Goal: Transaction & Acquisition: Obtain resource

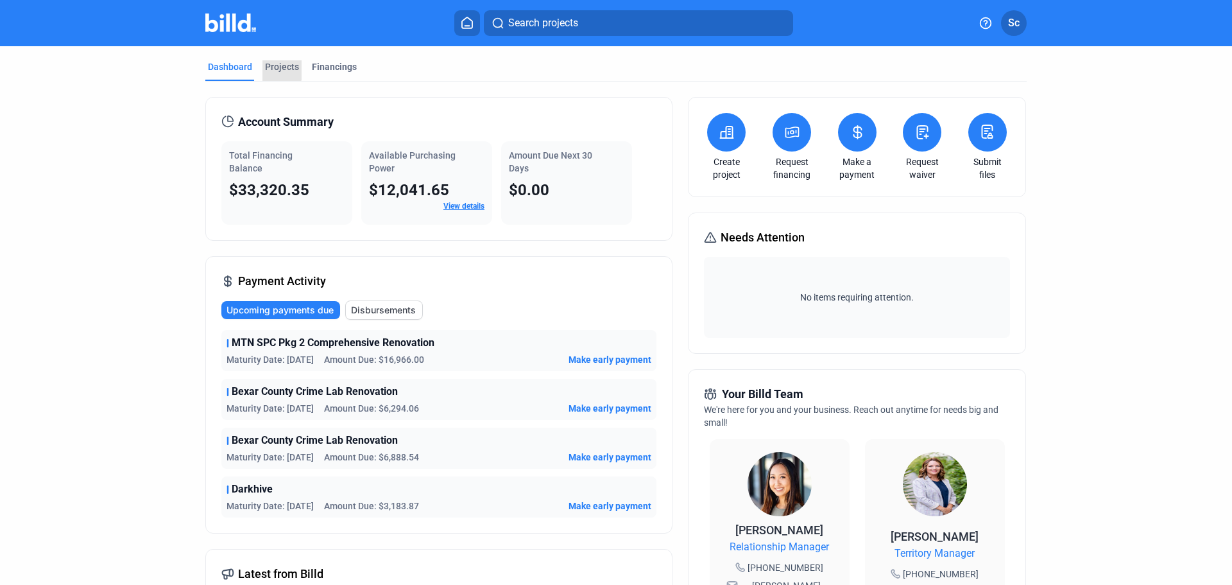
click at [278, 64] on div "Projects" at bounding box center [282, 66] width 34 height 13
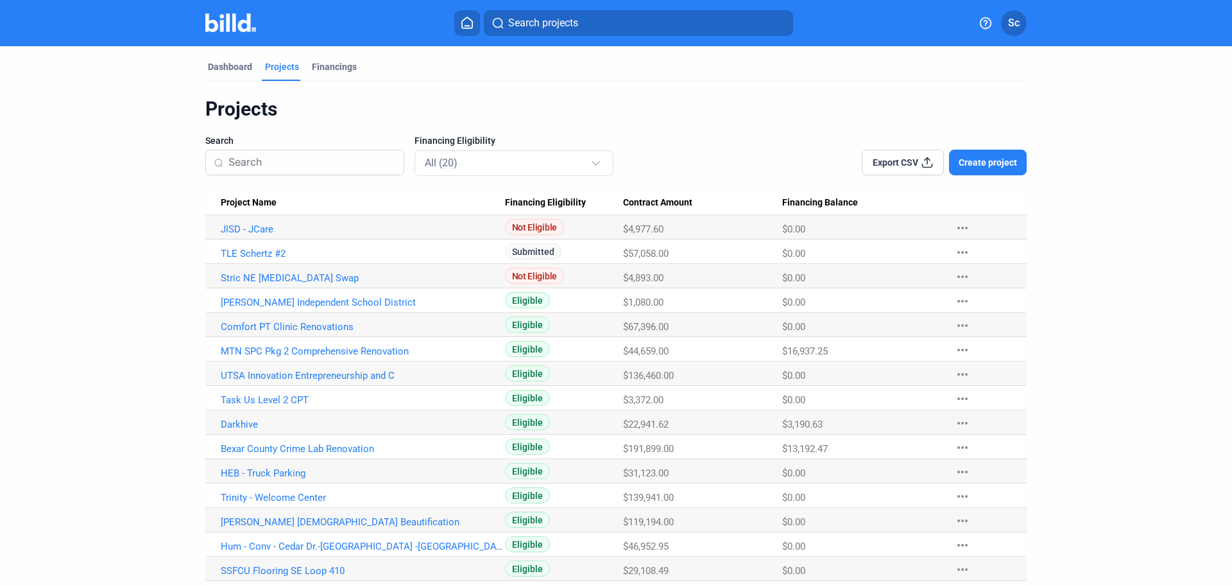
click at [234, 235] on link "Darkhive" at bounding box center [363, 229] width 284 height 12
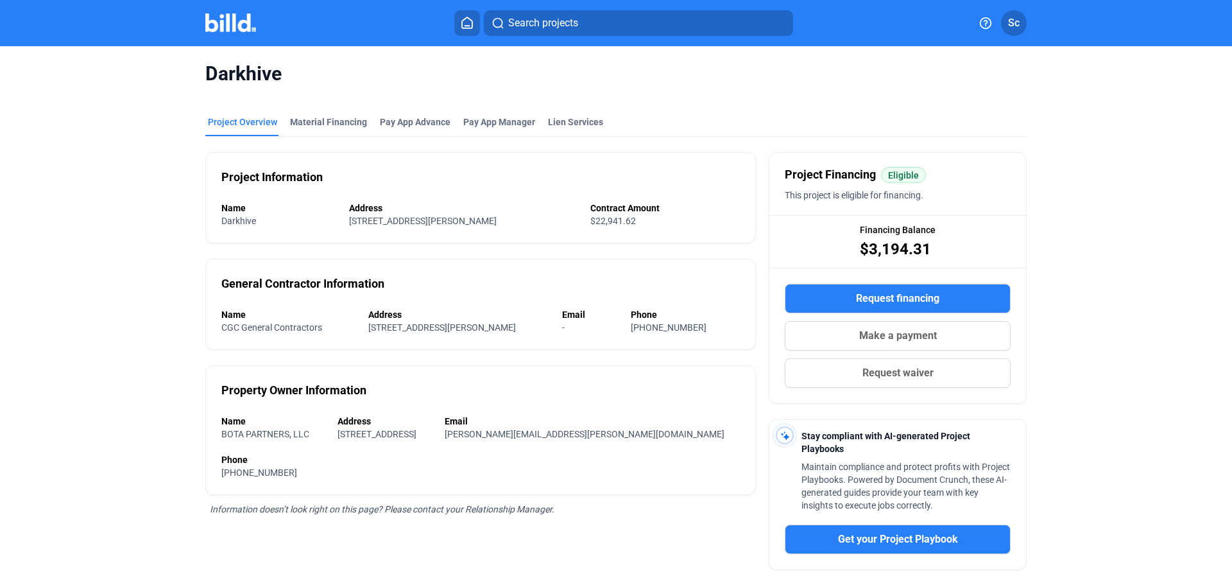
click at [326, 127] on div "Material Financing" at bounding box center [328, 122] width 77 height 13
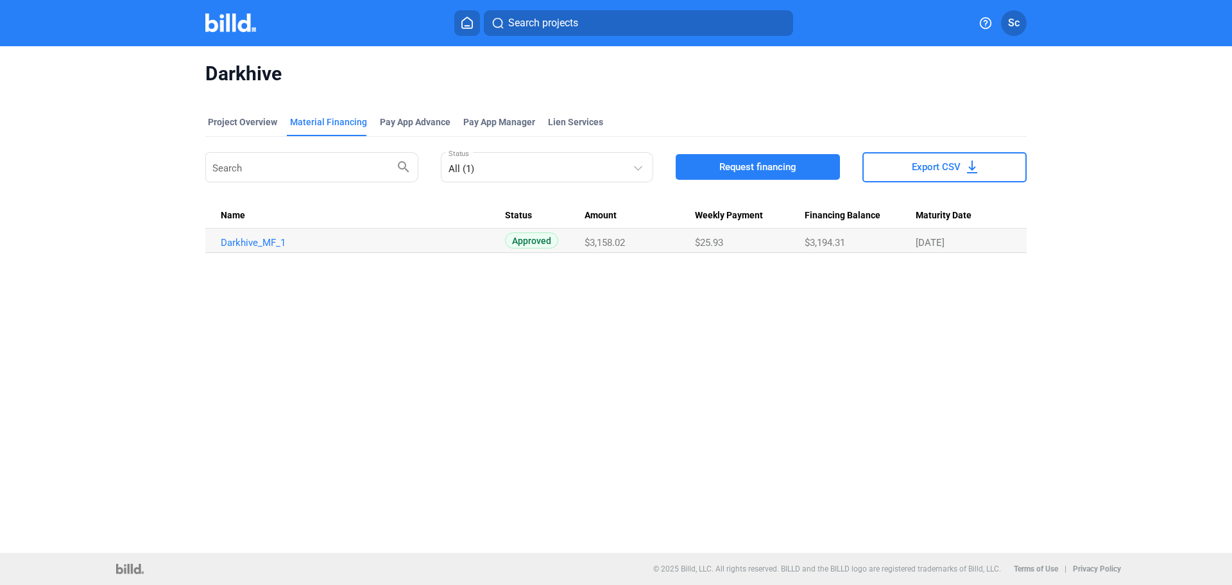
click at [721, 173] on span "Request financing" at bounding box center [757, 166] width 77 height 13
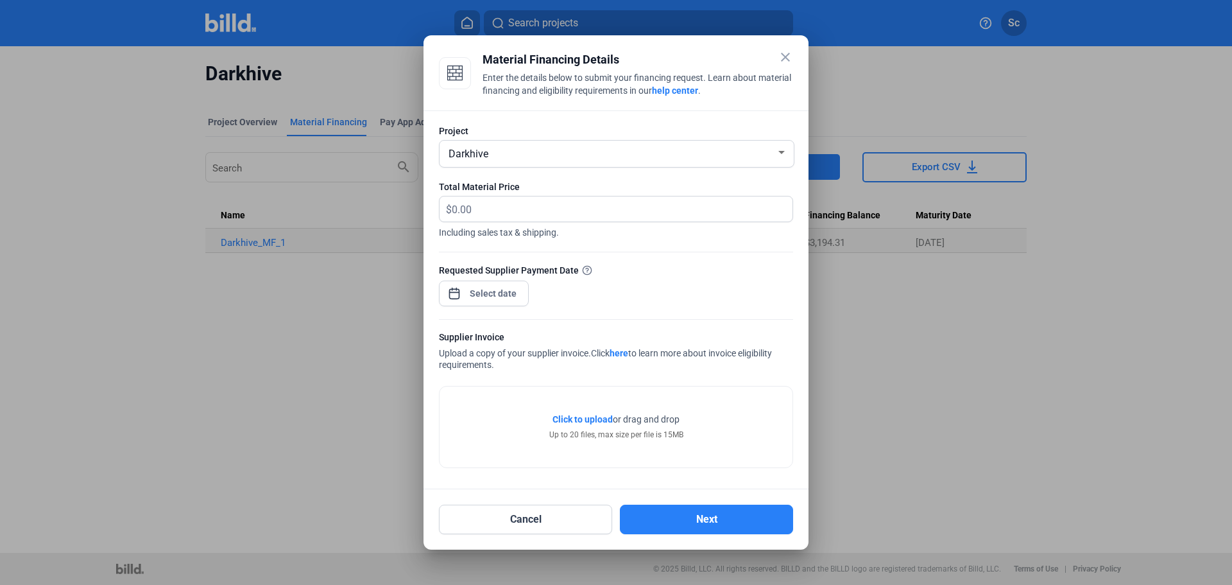
click at [527, 153] on div "Darkhive" at bounding box center [611, 153] width 330 height 18
click at [542, 446] on div at bounding box center [616, 292] width 1232 height 585
click at [571, 419] on span "Click to upload" at bounding box center [583, 419] width 60 height 10
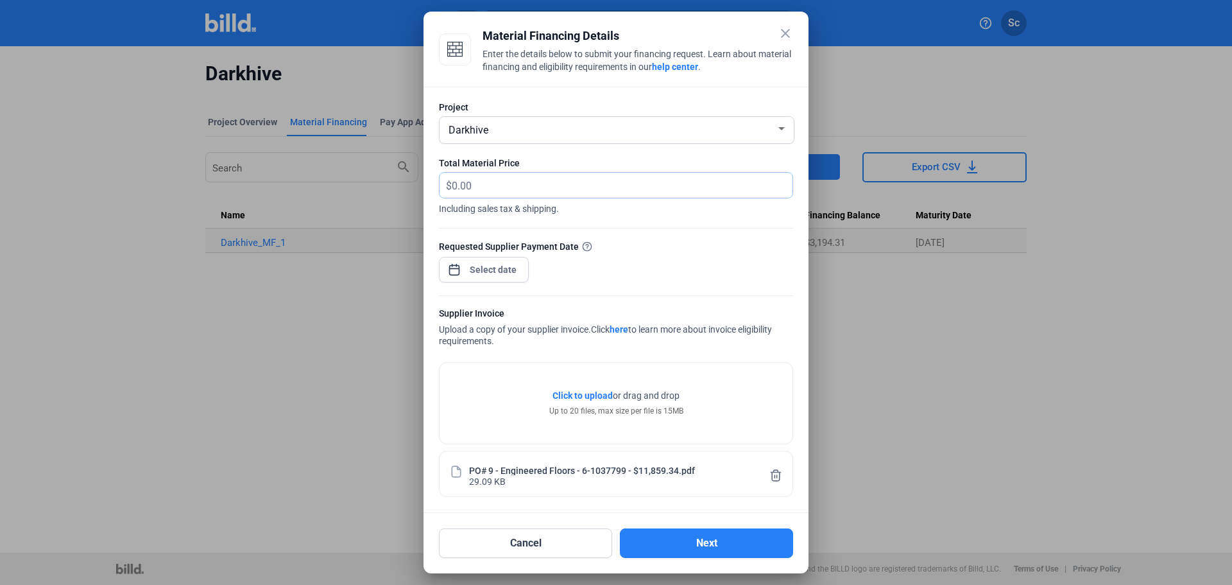
click at [456, 185] on input "text" at bounding box center [622, 185] width 341 height 25
type input "11,859.34"
click at [512, 270] on div "close Material Financing Details Enter the details below to submit your financi…" at bounding box center [616, 292] width 1232 height 585
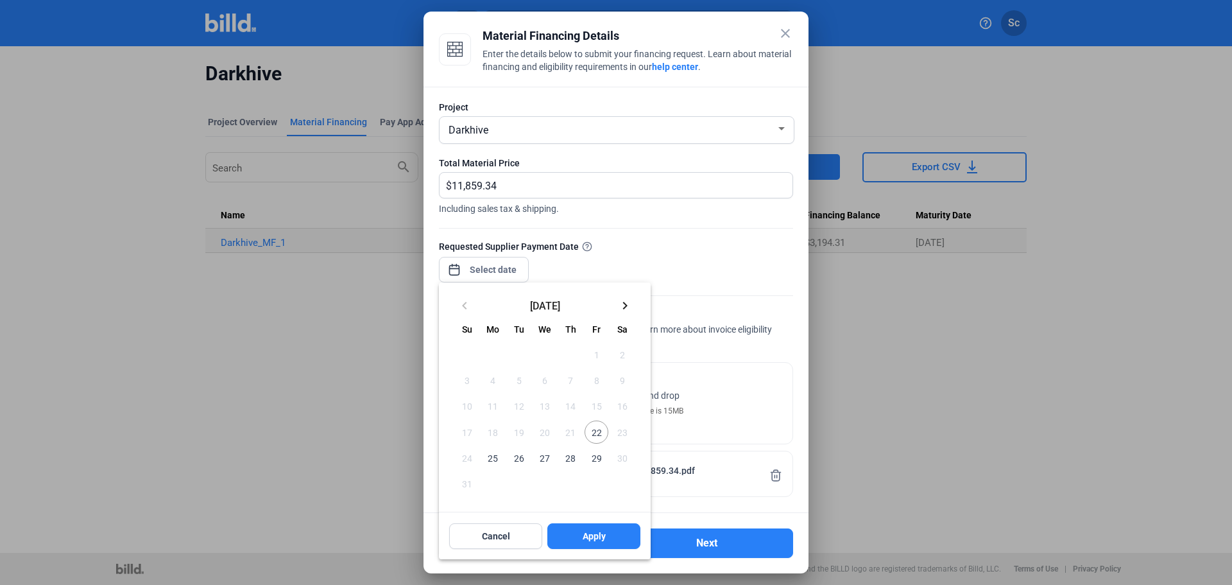
click at [598, 437] on span "22" at bounding box center [596, 431] width 23 height 23
click at [599, 433] on span "22" at bounding box center [596, 431] width 23 height 23
click at [586, 526] on button "Apply" at bounding box center [593, 536] width 93 height 26
type input "[DATE]"
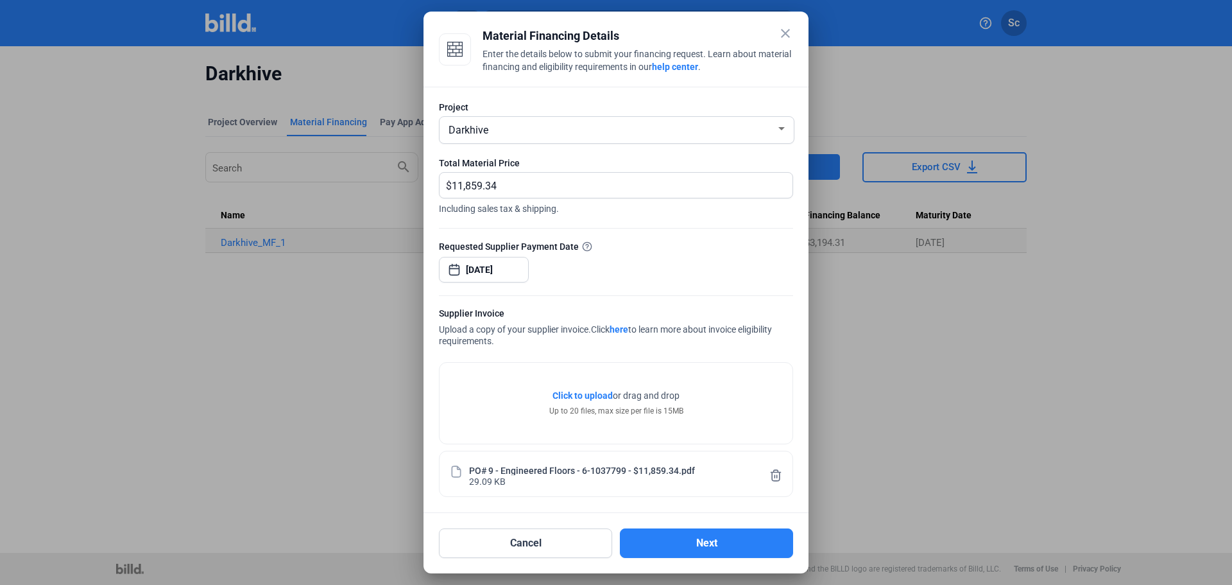
click at [667, 544] on button "Next" at bounding box center [706, 543] width 173 height 30
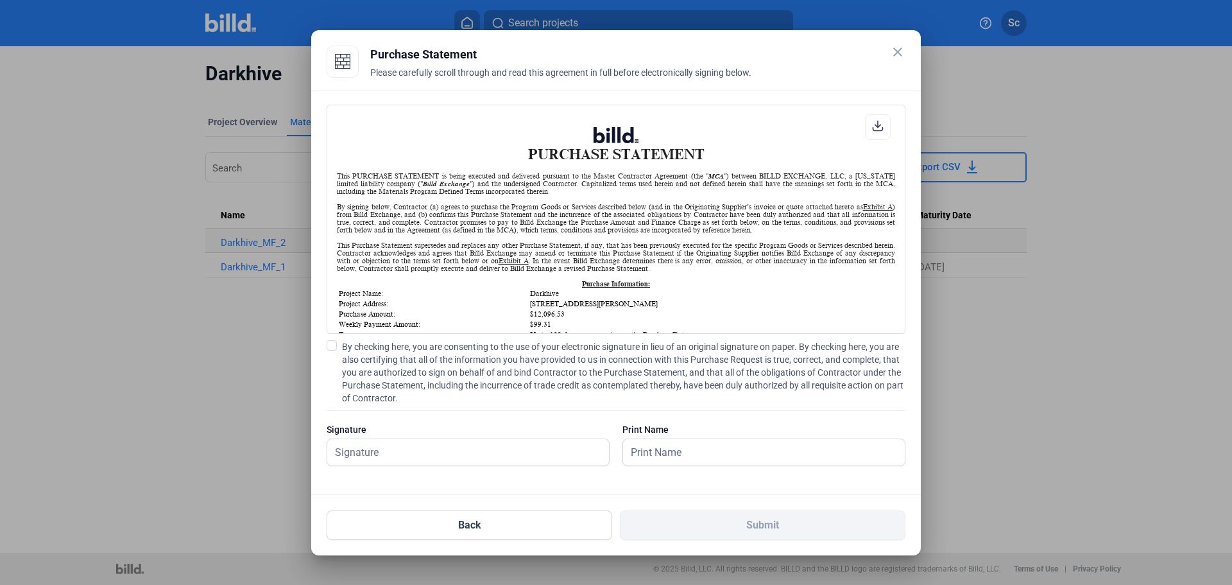
scroll to position [1, 0]
click at [336, 345] on span at bounding box center [332, 345] width 10 height 10
click at [0, 0] on input "By checking here, you are consenting to the use of your electronic signature in…" at bounding box center [0, 0] width 0 height 0
click at [426, 450] on input "text" at bounding box center [461, 452] width 268 height 26
type input "[PERSON_NAME]"
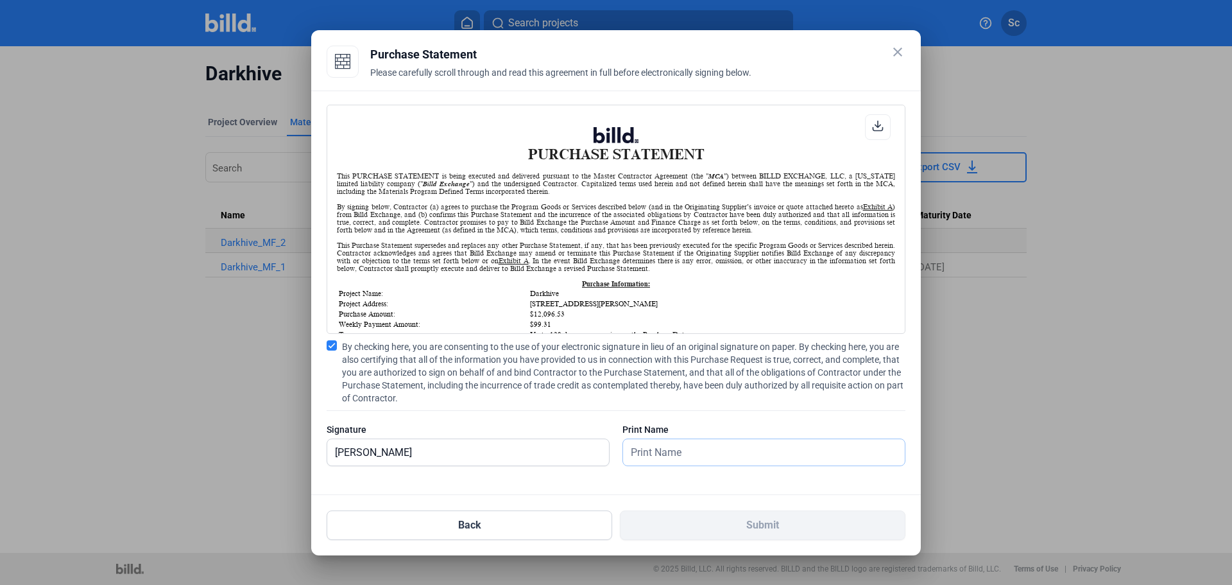
type input "[PERSON_NAME]"
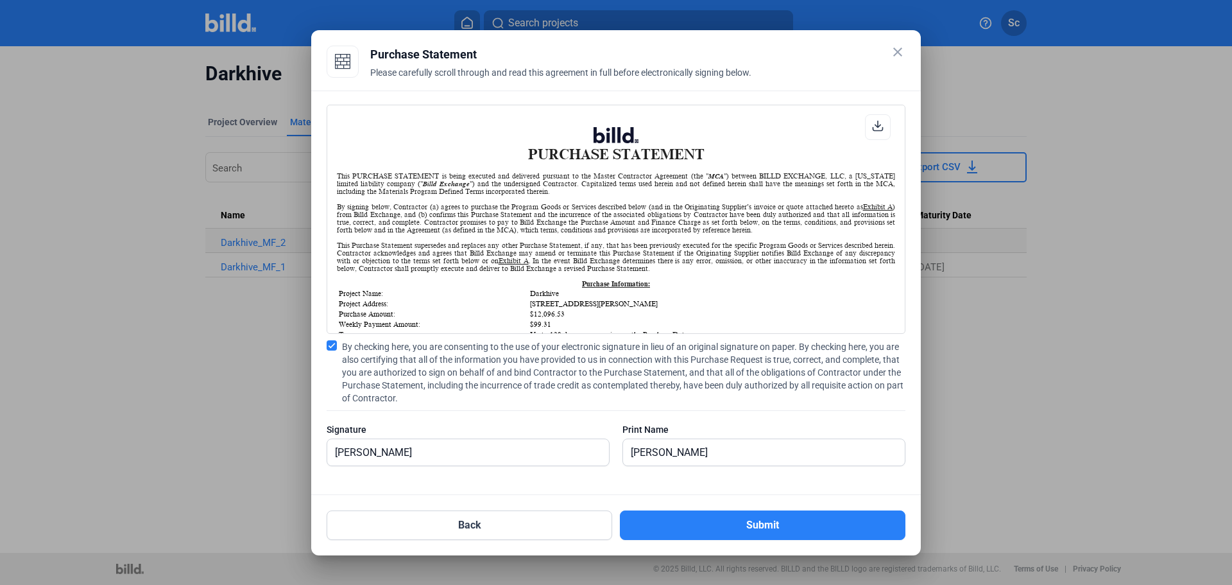
click at [726, 543] on mat-dialog-container "close Purchase Statement Please carefully scroll through and read this agreemen…" at bounding box center [616, 292] width 610 height 525
click at [715, 522] on button "Submit" at bounding box center [763, 525] width 286 height 30
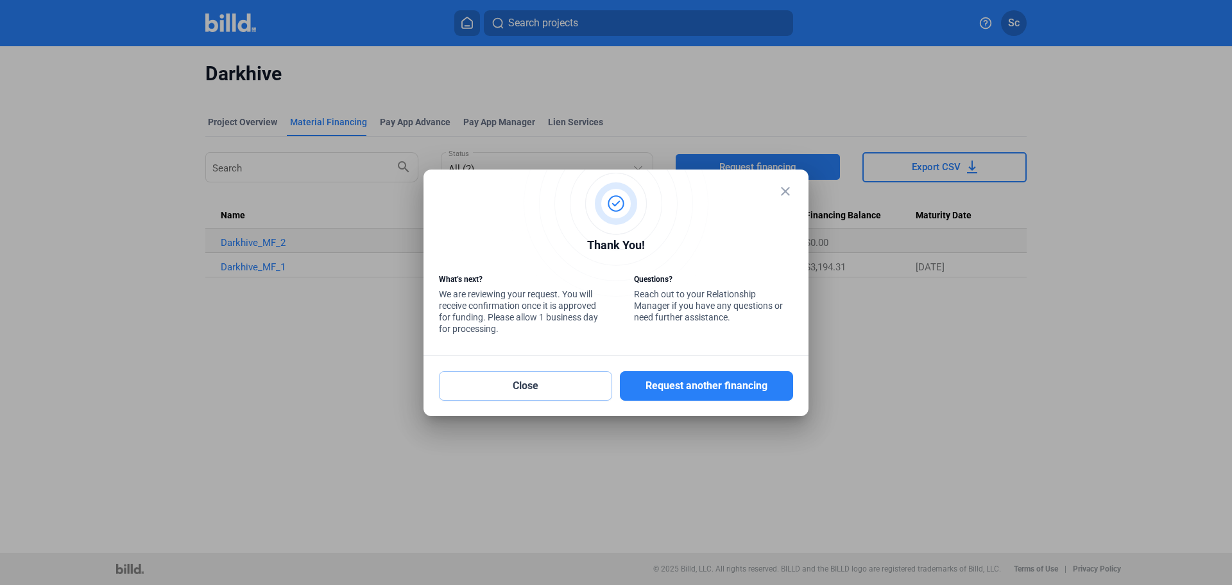
click at [540, 388] on button "Close" at bounding box center [525, 386] width 173 height 30
